Goal: Contribute content: Add original content to the website for others to see

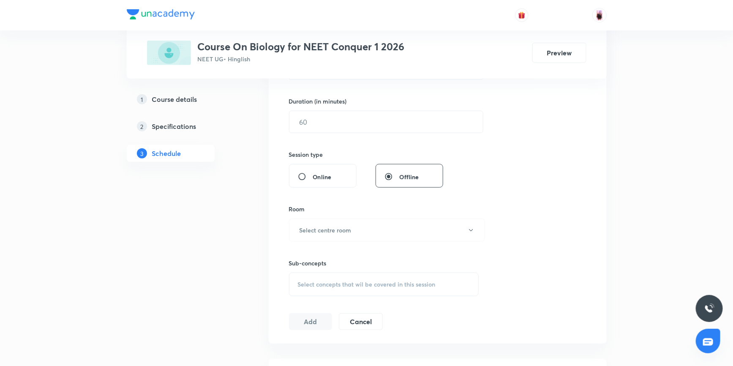
scroll to position [109, 0]
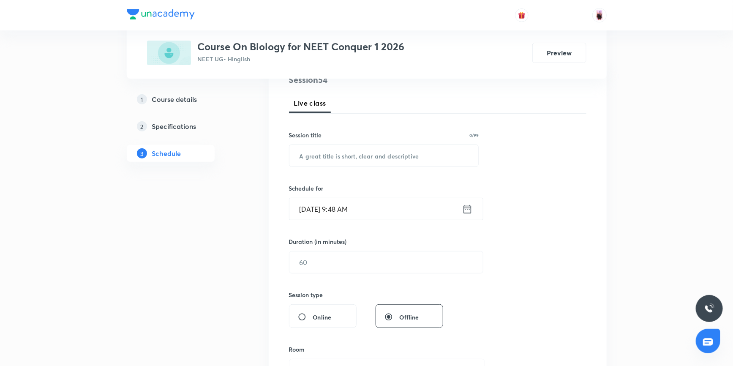
click at [469, 211] on icon at bounding box center [467, 209] width 11 height 12
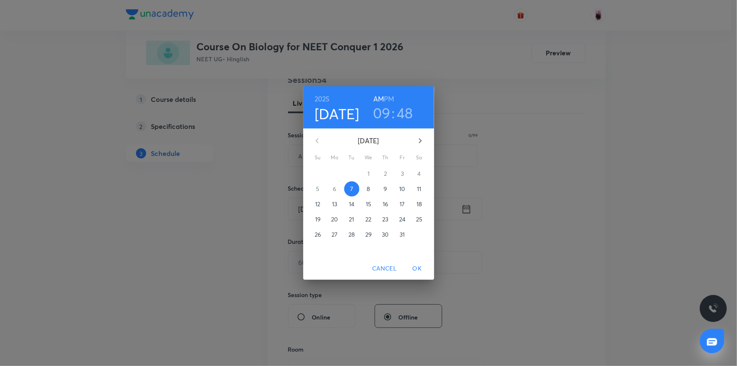
click at [382, 111] on h3 "09" at bounding box center [382, 113] width 18 height 18
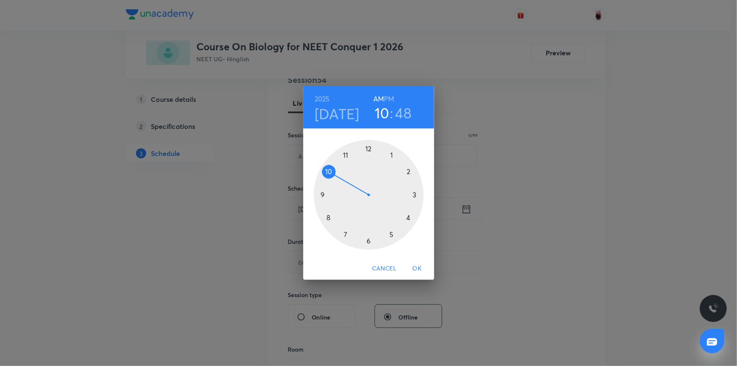
drag, startPoint x: 316, startPoint y: 195, endPoint x: 328, endPoint y: 176, distance: 22.4
click at [328, 176] on div at bounding box center [369, 195] width 110 height 110
drag, startPoint x: 322, startPoint y: 178, endPoint x: 393, endPoint y: 149, distance: 77.3
click at [393, 149] on div at bounding box center [369, 195] width 110 height 110
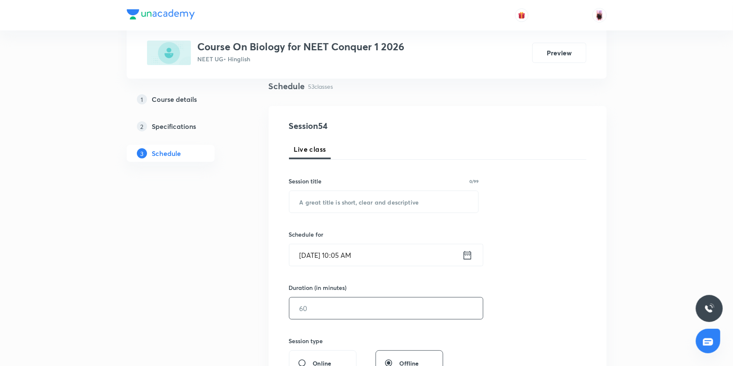
scroll to position [76, 0]
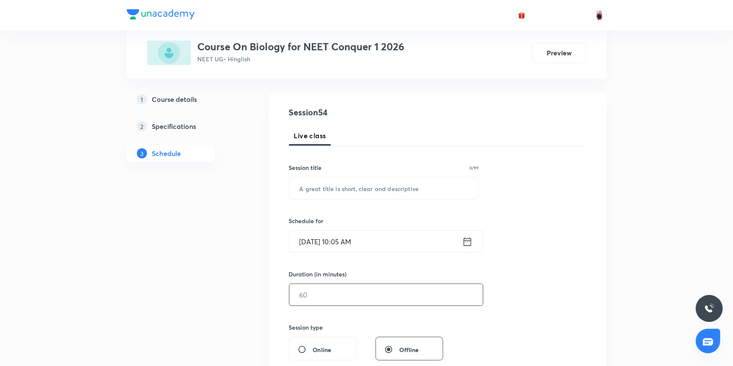
click at [308, 294] on input "text" at bounding box center [386, 295] width 194 height 22
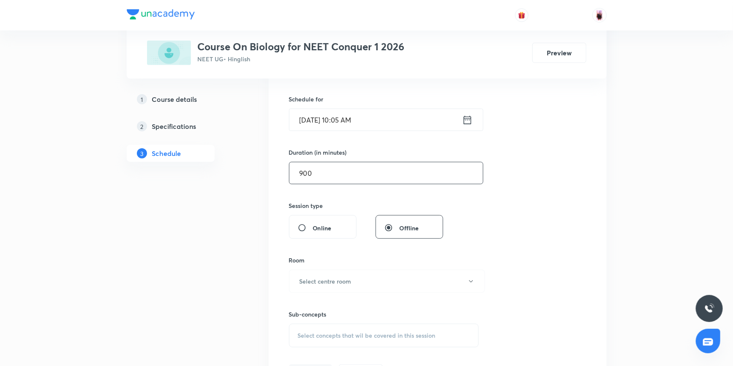
scroll to position [230, 0]
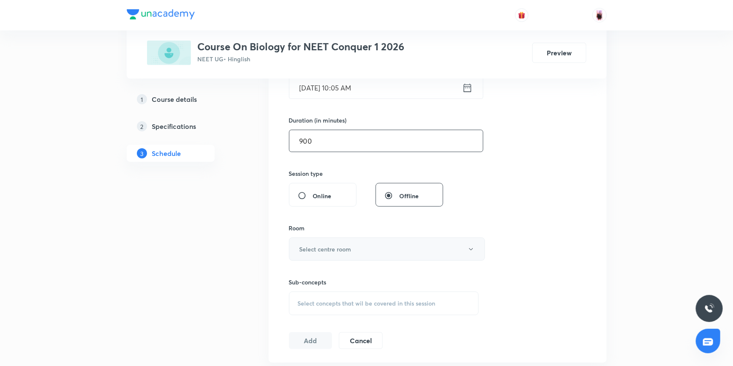
type input "900"
click at [346, 248] on h6 "Select centre room" at bounding box center [326, 249] width 52 height 9
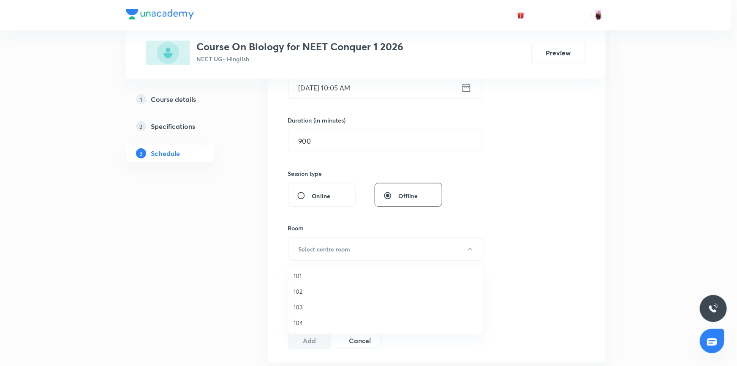
click at [297, 309] on span "103" at bounding box center [386, 307] width 185 height 9
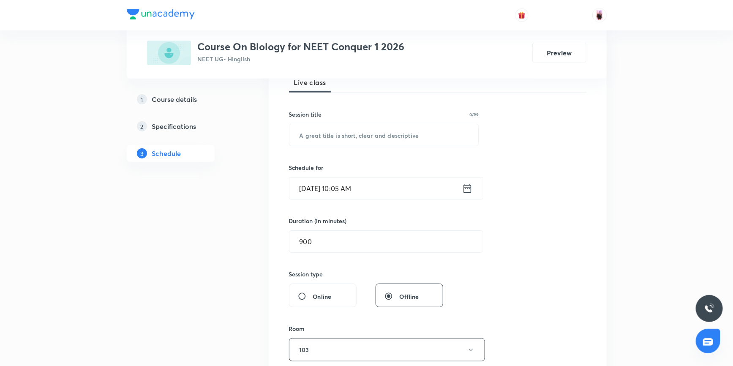
scroll to position [115, 0]
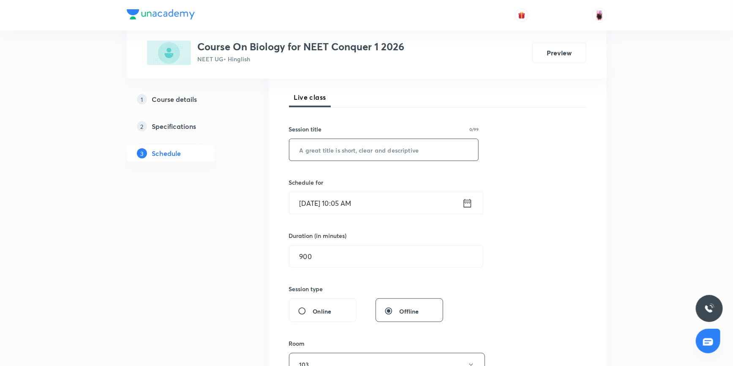
click at [322, 147] on input "text" at bounding box center [383, 150] width 189 height 22
type input "r"
drag, startPoint x: 297, startPoint y: 148, endPoint x: 375, endPoint y: 148, distance: 77.3
click at [375, 148] on input "Respiration In Plants" at bounding box center [383, 150] width 189 height 22
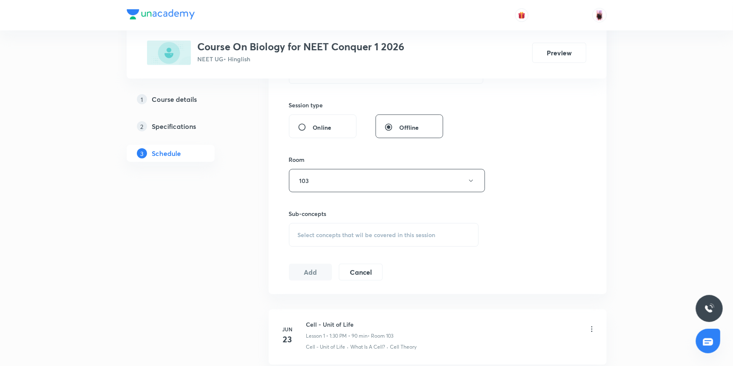
scroll to position [307, 0]
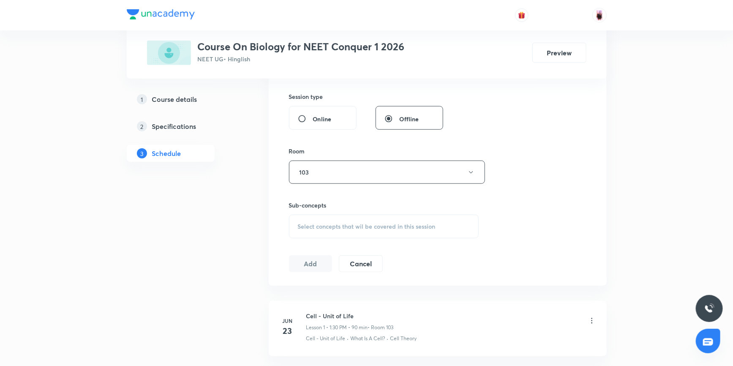
type input "Respiration In Plants"
click at [322, 223] on span "Select concepts that wil be covered in this session" at bounding box center [367, 226] width 138 height 7
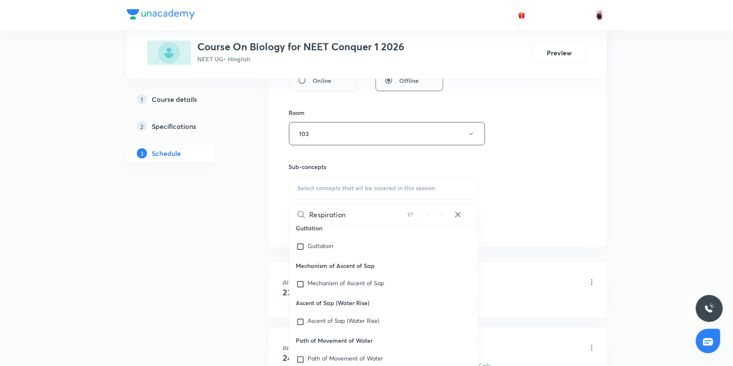
scroll to position [20158, 0]
type input "R"
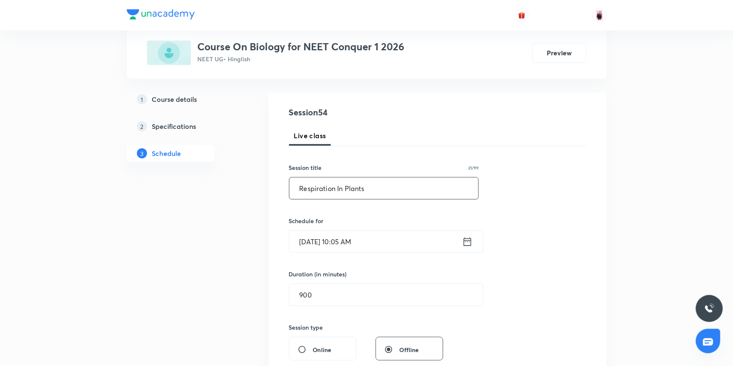
scroll to position [115, 0]
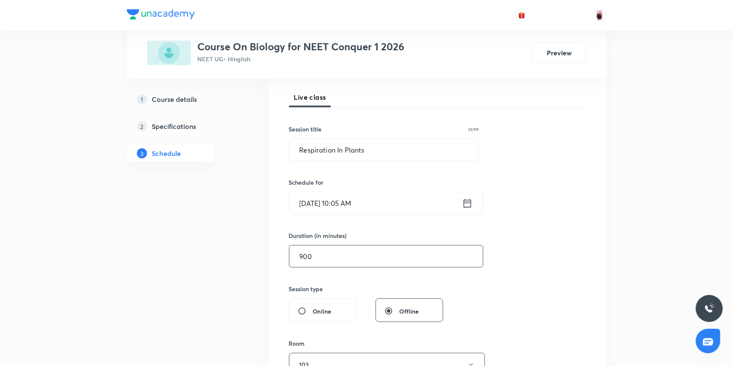
type input "plant"
click at [330, 256] on input "900" at bounding box center [386, 256] width 194 height 22
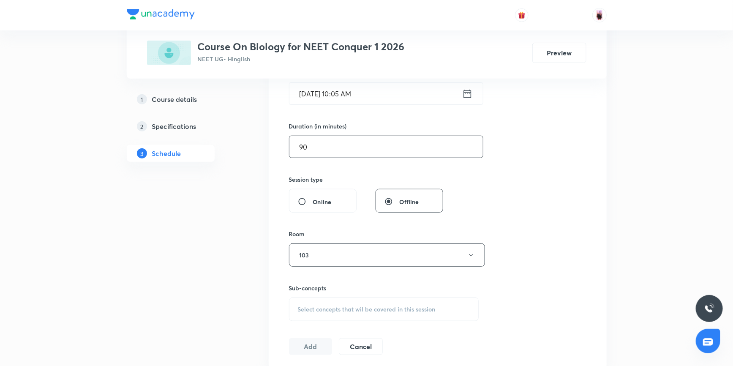
scroll to position [269, 0]
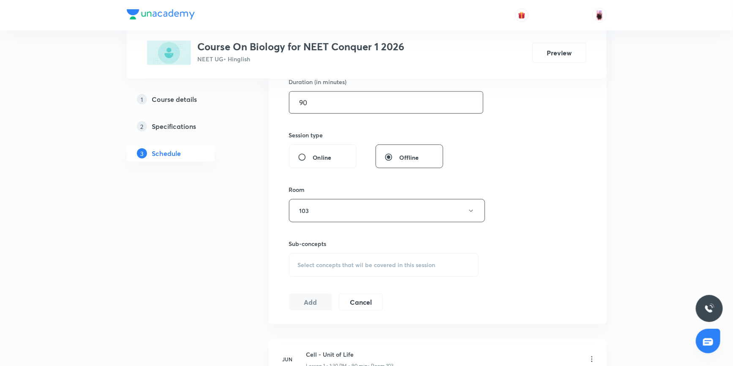
type input "90"
click at [324, 262] on span "Select concepts that wil be covered in this session" at bounding box center [367, 265] width 138 height 7
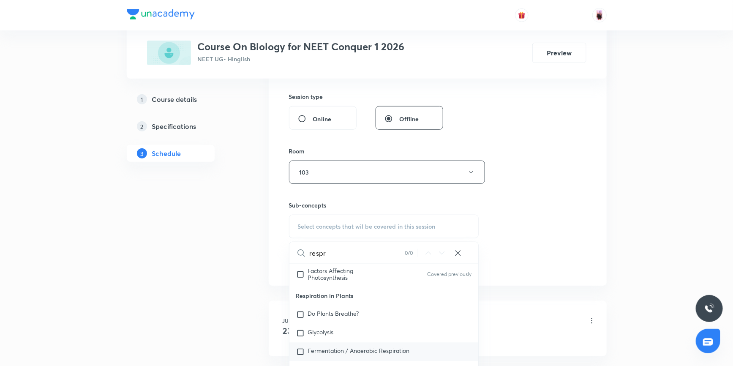
scroll to position [2799, 0]
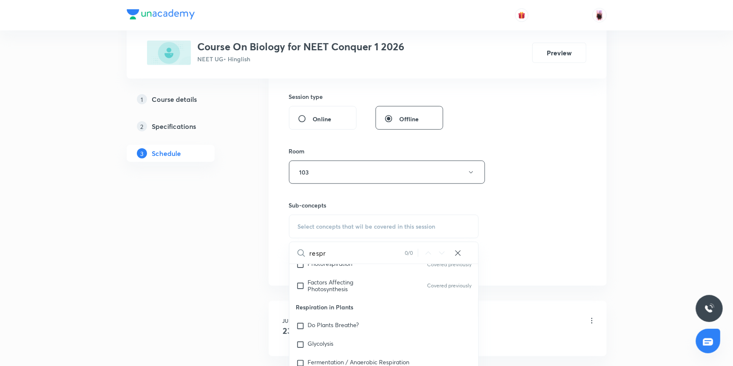
type input "respr"
drag, startPoint x: 296, startPoint y: 299, endPoint x: 352, endPoint y: 300, distance: 56.2
click at [352, 300] on p "Respiration in Plants" at bounding box center [383, 307] width 189 height 19
copy p "Respiration in Plants"
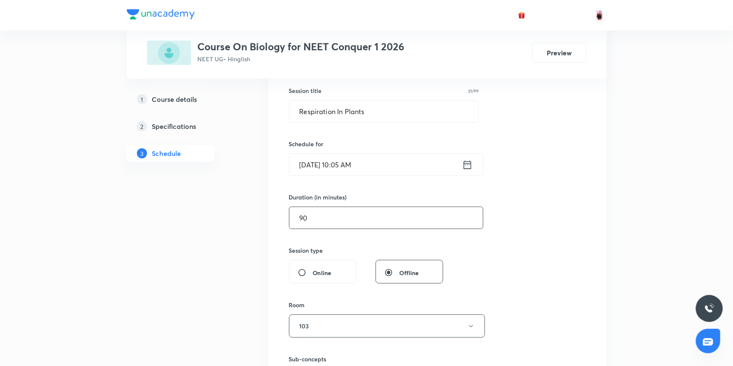
scroll to position [0, 0]
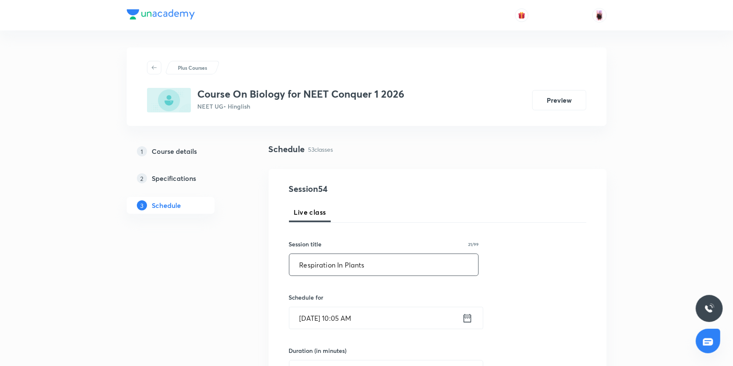
click at [368, 266] on input "Respiration In Plants" at bounding box center [383, 265] width 189 height 22
type input "R"
paste input "Respiration in Plants"
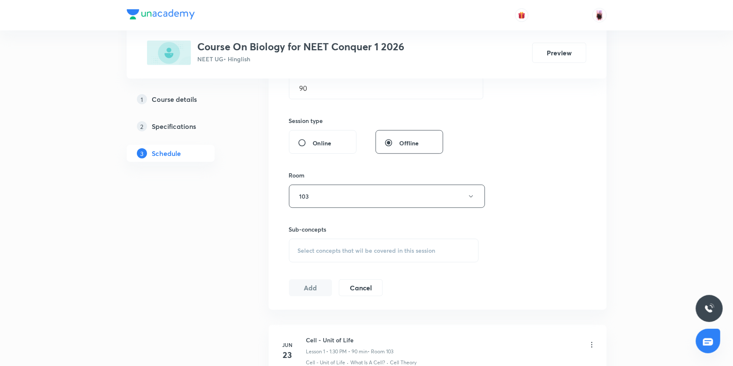
scroll to position [307, 0]
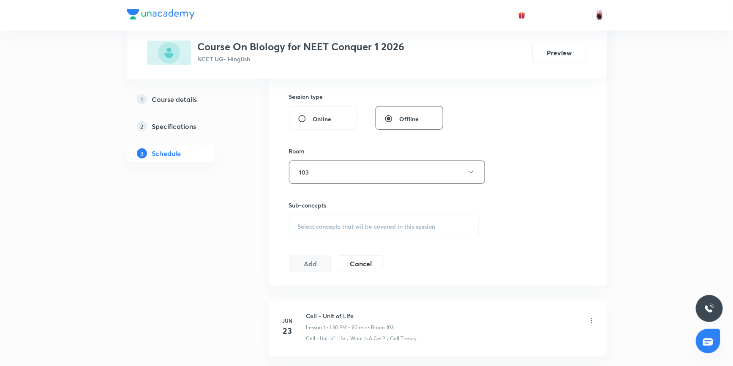
type input "Respiration in Plants"
click at [331, 221] on div "Select concepts that wil be covered in this session" at bounding box center [384, 227] width 190 height 24
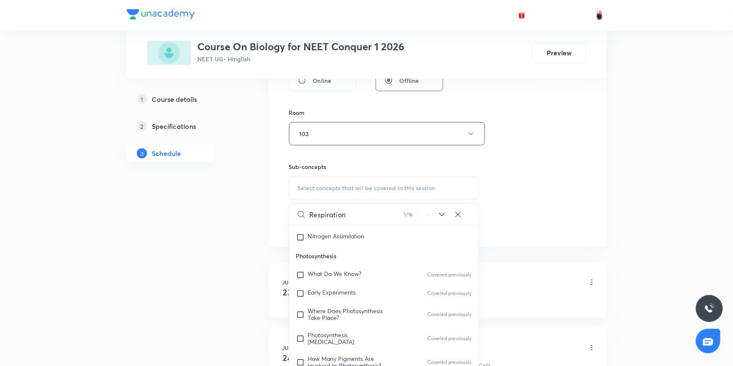
scroll to position [2530, 0]
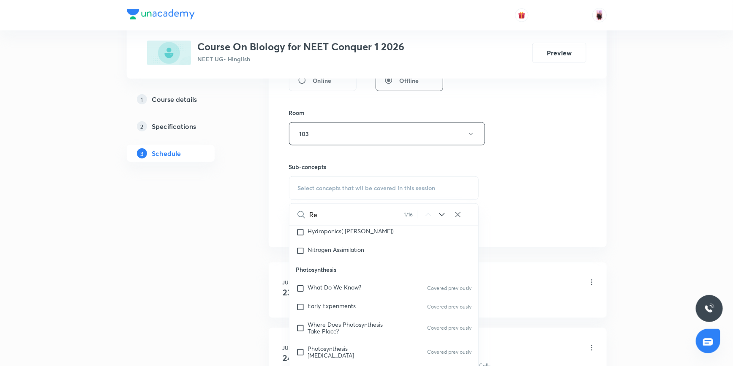
type input "R"
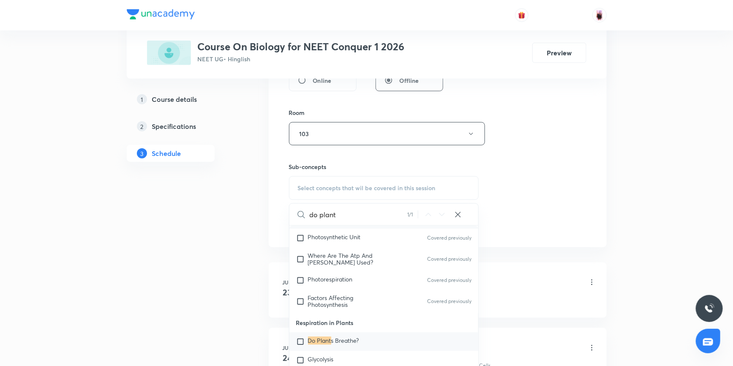
scroll to position [2745, 0]
type input "do plant"
click at [300, 337] on input "checkbox" at bounding box center [302, 341] width 12 height 8
checkbox input "true"
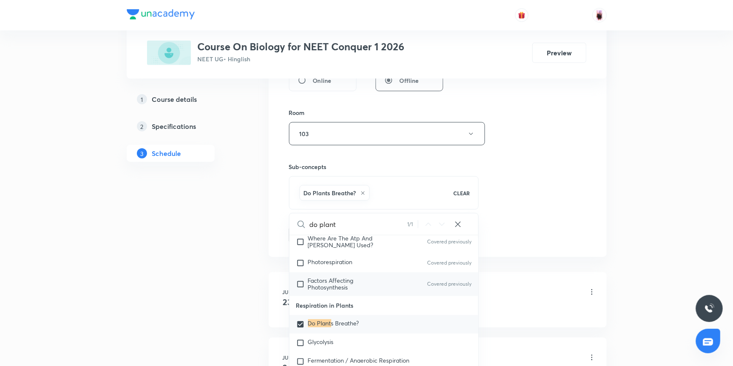
scroll to position [2784, 0]
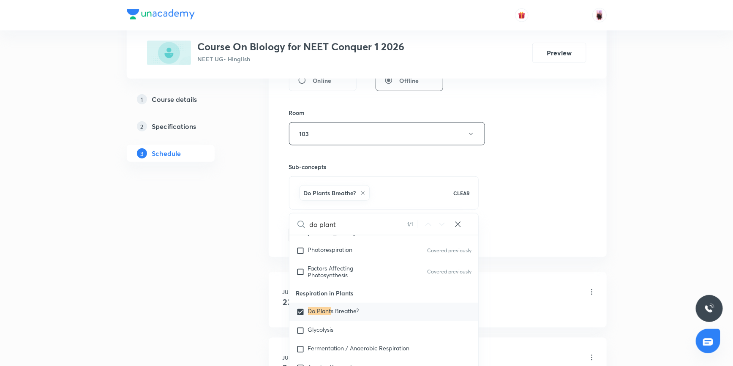
click at [556, 190] on div "Session 54 Live class Session title 21/99 Respiration in Plants ​ Schedule for …" at bounding box center [437, 40] width 297 height 406
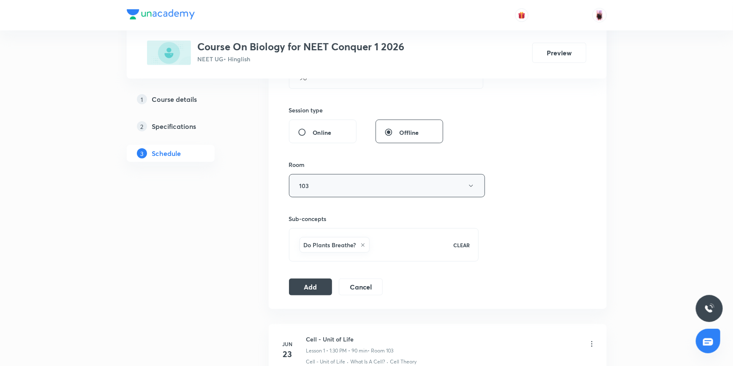
scroll to position [307, 0]
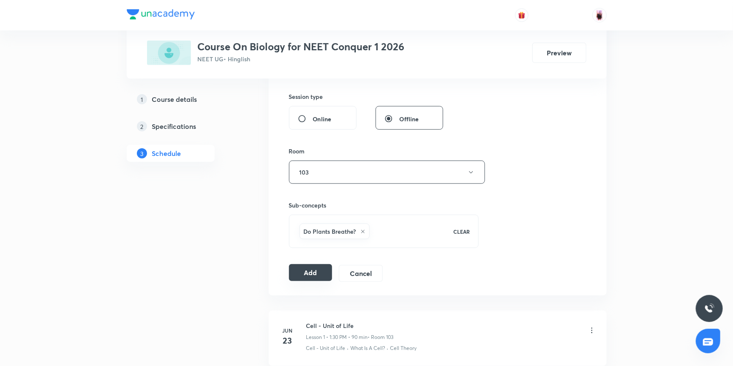
click at [308, 272] on button "Add" at bounding box center [311, 272] width 44 height 17
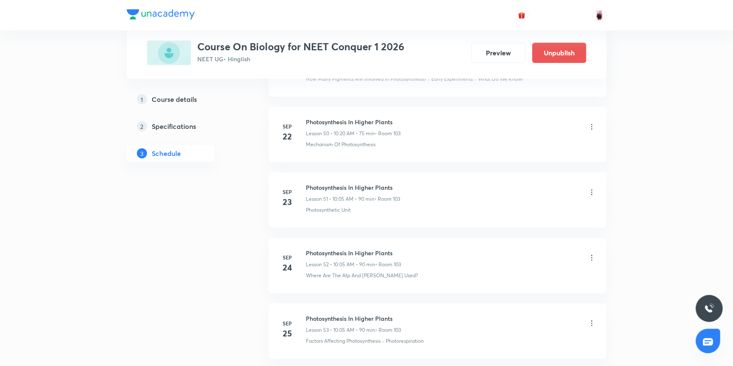
scroll to position [3474, 0]
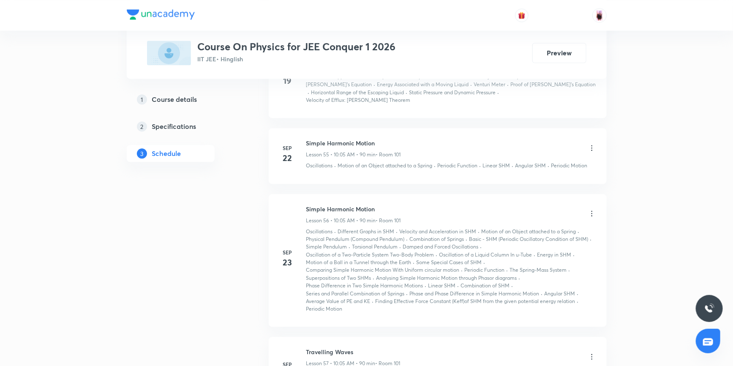
scroll to position [4197, 0]
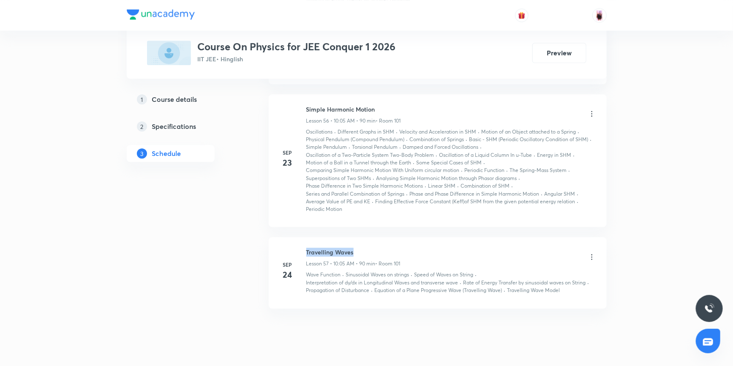
drag, startPoint x: 308, startPoint y: 229, endPoint x: 354, endPoint y: 233, distance: 46.6
click at [360, 248] on h6 "Travelling Waves" at bounding box center [353, 252] width 94 height 9
copy h6 "Travelling Waves"
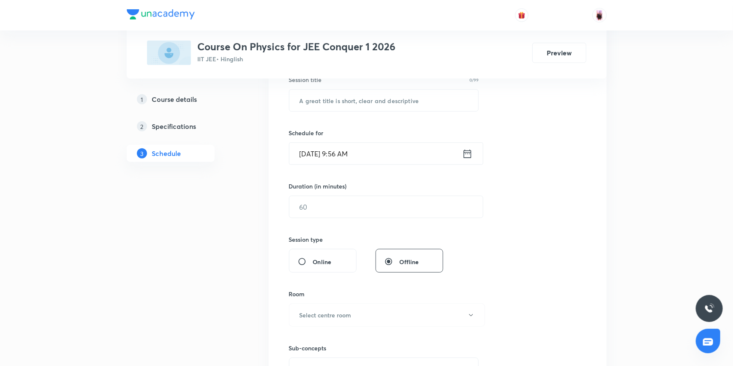
scroll to position [126, 0]
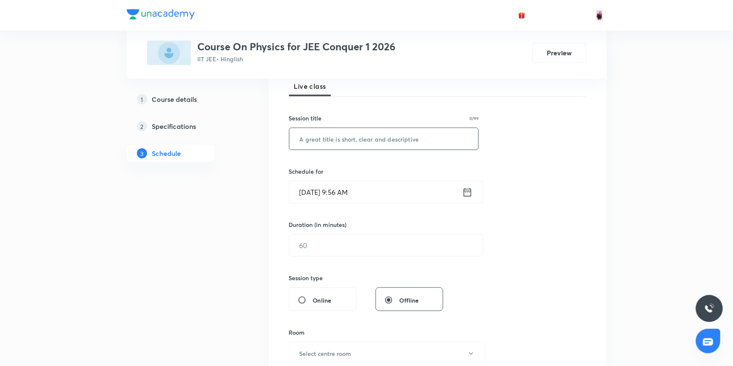
paste input "Travelling Waves"
type input "Travelling Waves"
click at [469, 194] on icon at bounding box center [467, 192] width 11 height 12
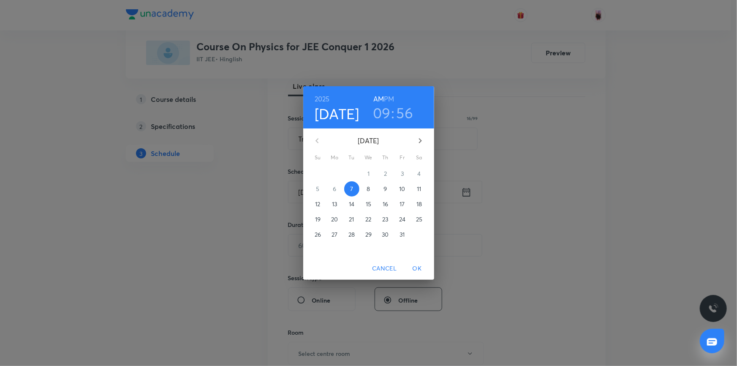
click at [379, 116] on h3 "09" at bounding box center [382, 113] width 18 height 18
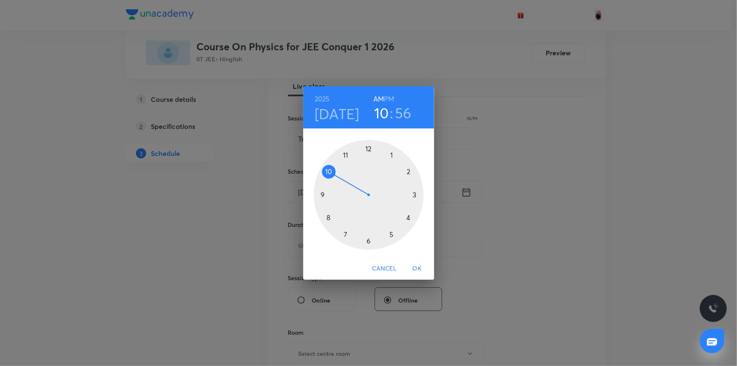
drag, startPoint x: 319, startPoint y: 193, endPoint x: 326, endPoint y: 174, distance: 19.9
click at [326, 174] on div at bounding box center [369, 195] width 110 height 110
drag, startPoint x: 348, startPoint y: 148, endPoint x: 390, endPoint y: 157, distance: 42.3
click at [390, 157] on div at bounding box center [369, 195] width 110 height 110
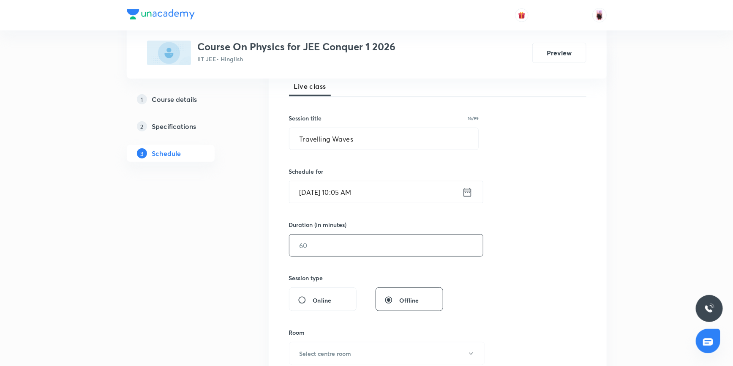
click at [326, 246] on input "text" at bounding box center [386, 245] width 194 height 22
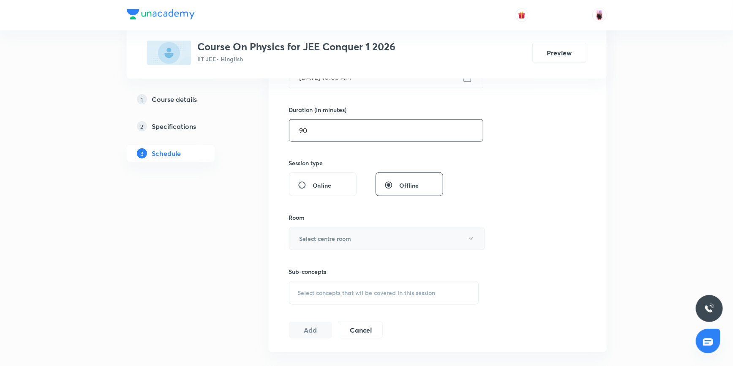
scroll to position [241, 0]
type input "90"
click at [327, 238] on h6 "Select centre room" at bounding box center [326, 238] width 52 height 9
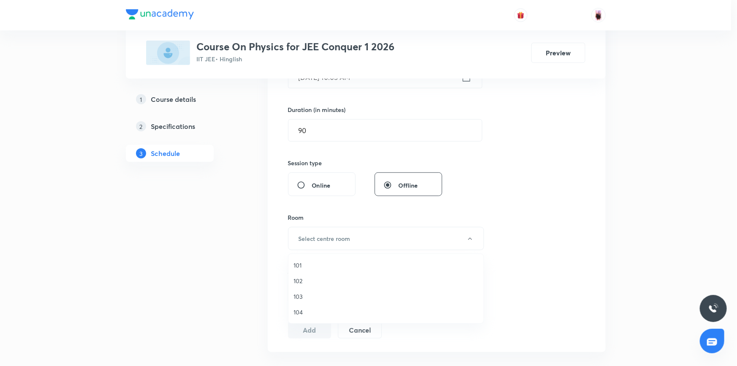
click at [297, 259] on li "101" at bounding box center [386, 265] width 195 height 16
click at [318, 289] on span "Select concepts that wil be covered in this session" at bounding box center [367, 292] width 138 height 7
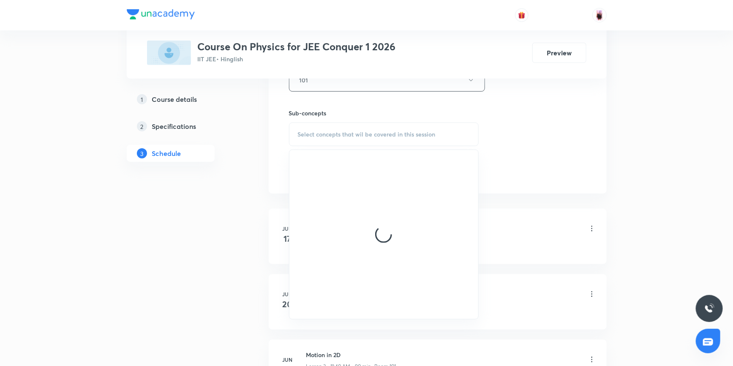
scroll to position [433, 0]
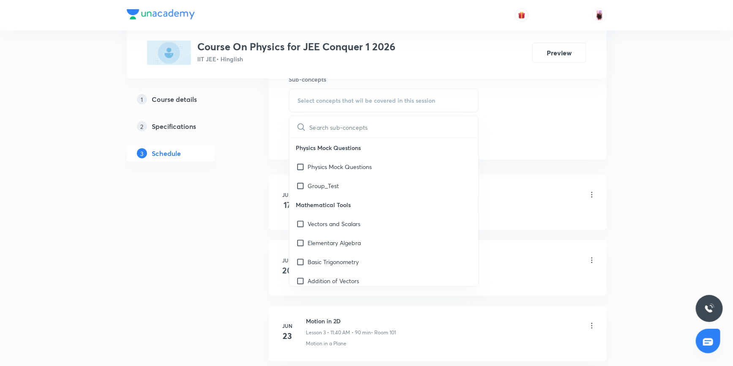
click at [327, 127] on input "text" at bounding box center [394, 127] width 169 height 22
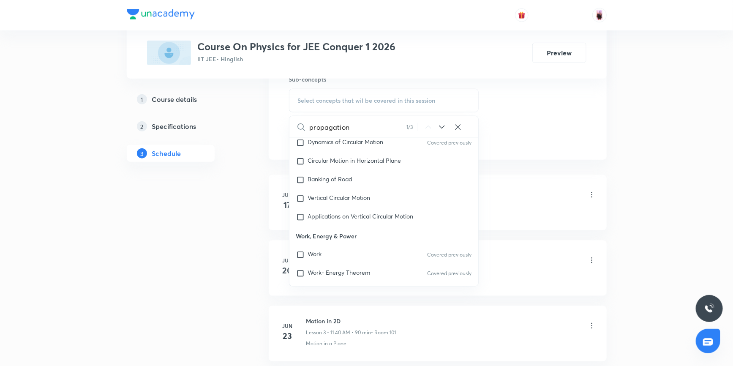
scroll to position [5120, 0]
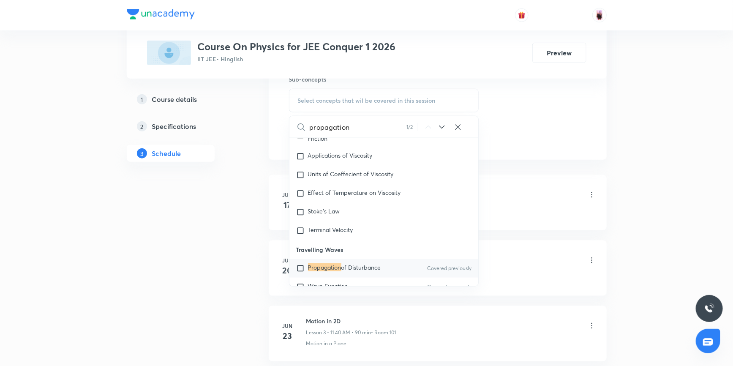
type input "propagation"
click at [303, 264] on input "checkbox" at bounding box center [302, 268] width 12 height 8
checkbox input "true"
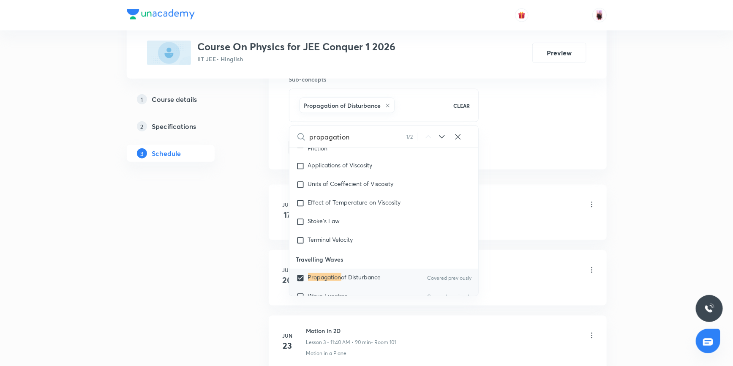
click at [301, 292] on input "checkbox" at bounding box center [302, 296] width 12 height 8
checkbox input "true"
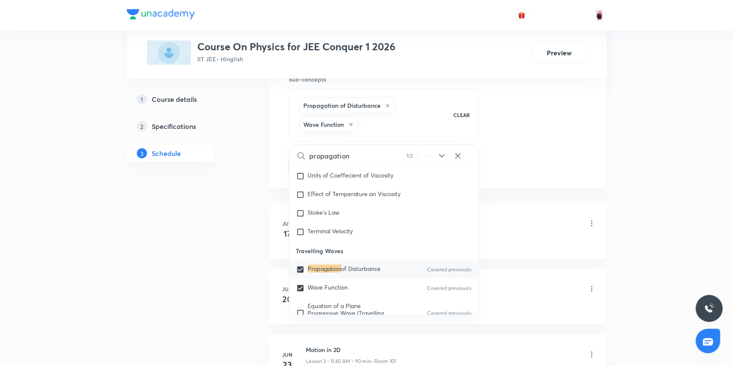
scroll to position [5159, 0]
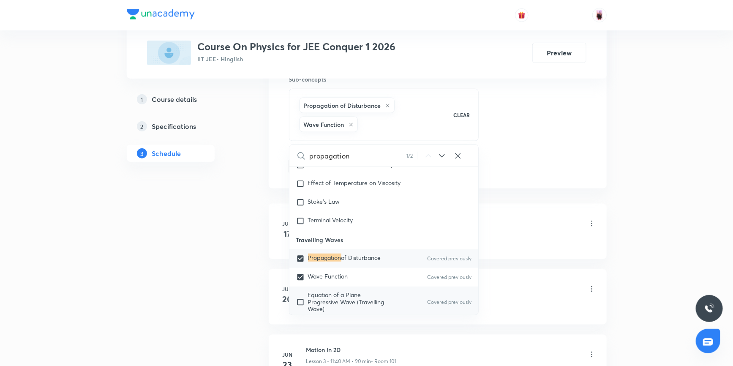
click at [300, 292] on input "checkbox" at bounding box center [302, 302] width 12 height 20
checkbox input "true"
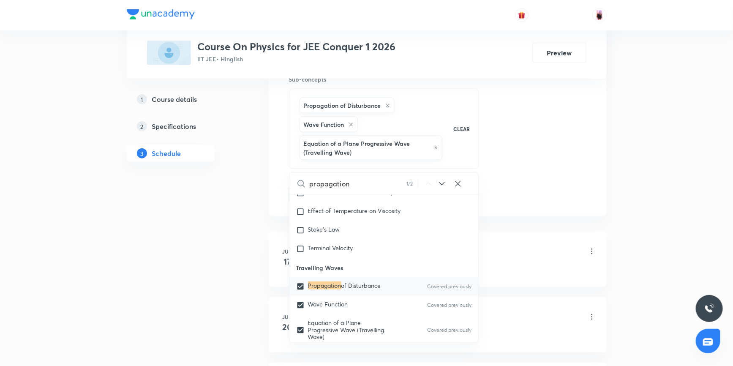
scroll to position [5197, 0]
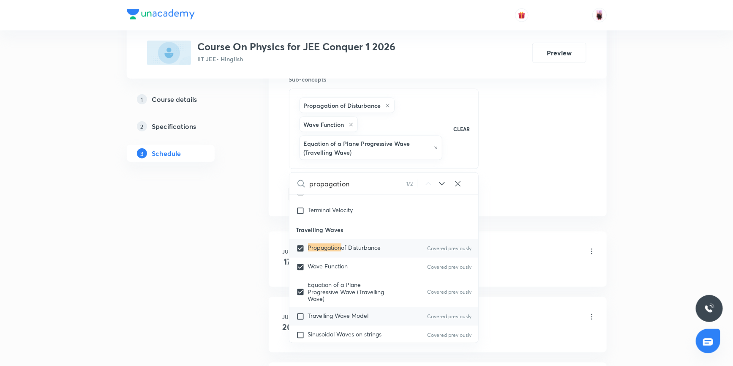
click at [300, 312] on input "checkbox" at bounding box center [302, 316] width 12 height 8
checkbox input "true"
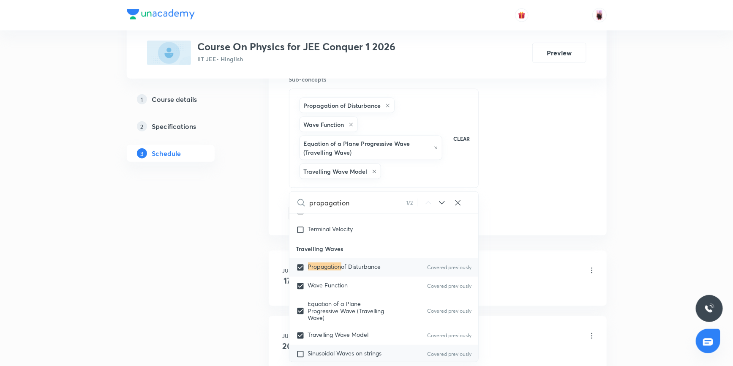
click at [300, 350] on input "checkbox" at bounding box center [302, 354] width 12 height 8
checkbox input "true"
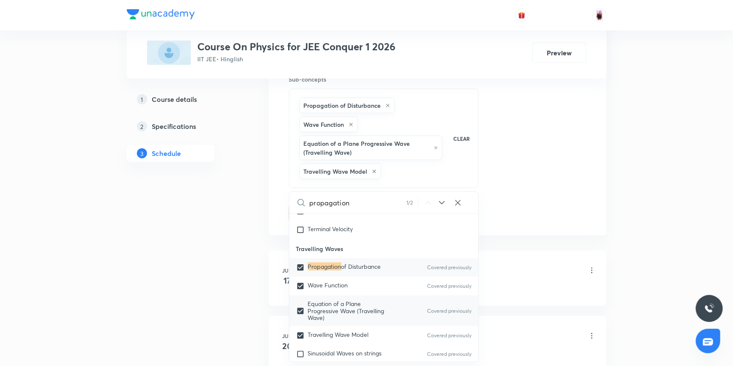
checkbox input "true"
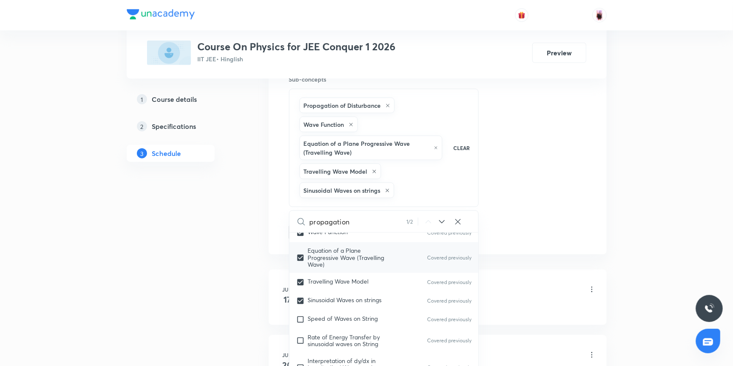
scroll to position [5274, 0]
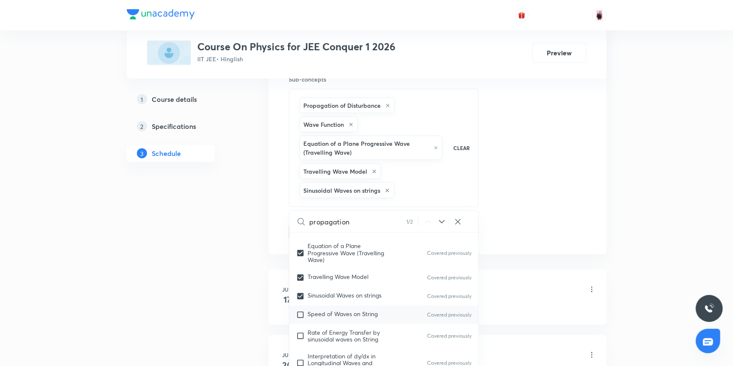
click at [300, 311] on input "checkbox" at bounding box center [302, 315] width 12 height 8
checkbox input "true"
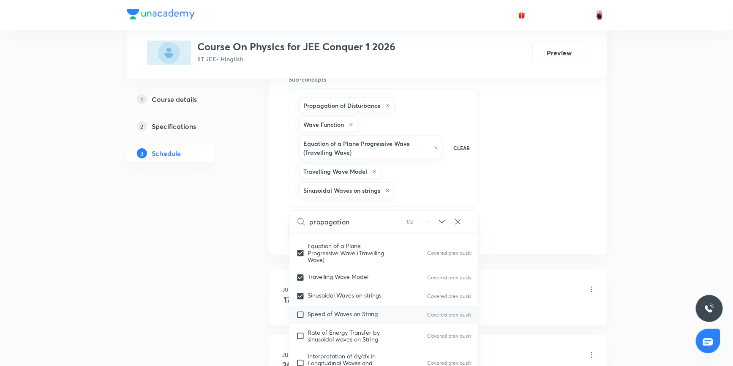
checkbox input "true"
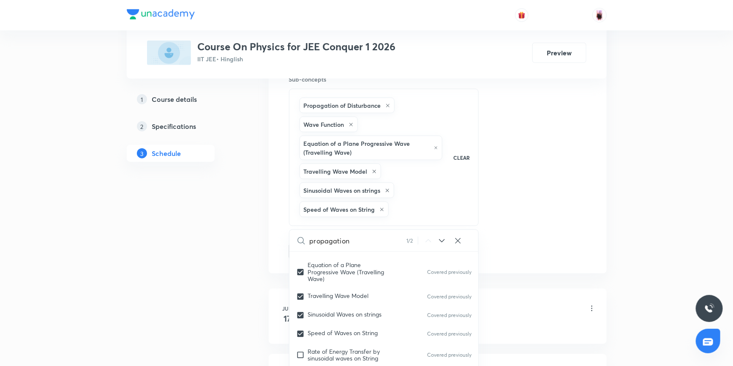
click at [523, 216] on div "Session 58 Live class Session title 16/99 Travelling Waves ​ Schedule for Oct 7…" at bounding box center [437, 4] width 297 height 510
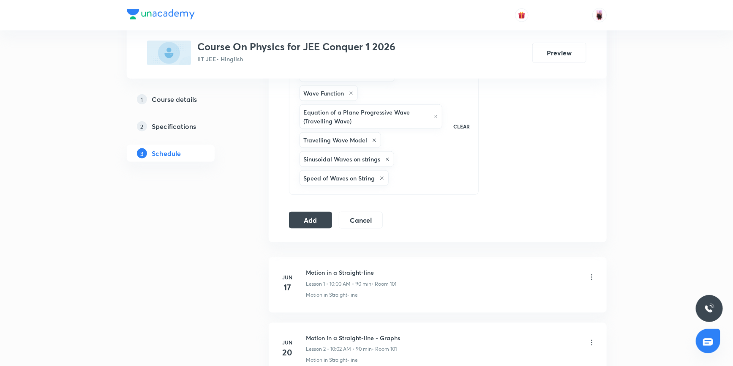
scroll to position [469, 0]
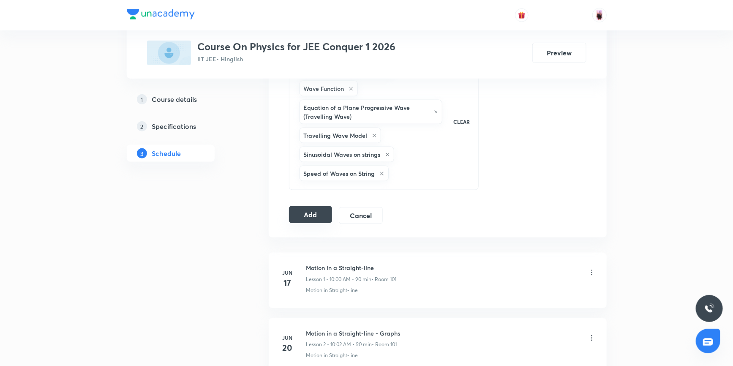
click at [321, 212] on button "Add" at bounding box center [311, 214] width 44 height 17
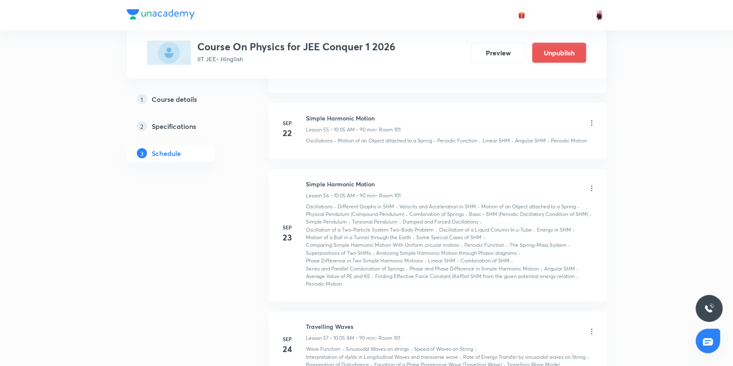
scroll to position [3883, 0]
